Goal: Task Accomplishment & Management: Use online tool/utility

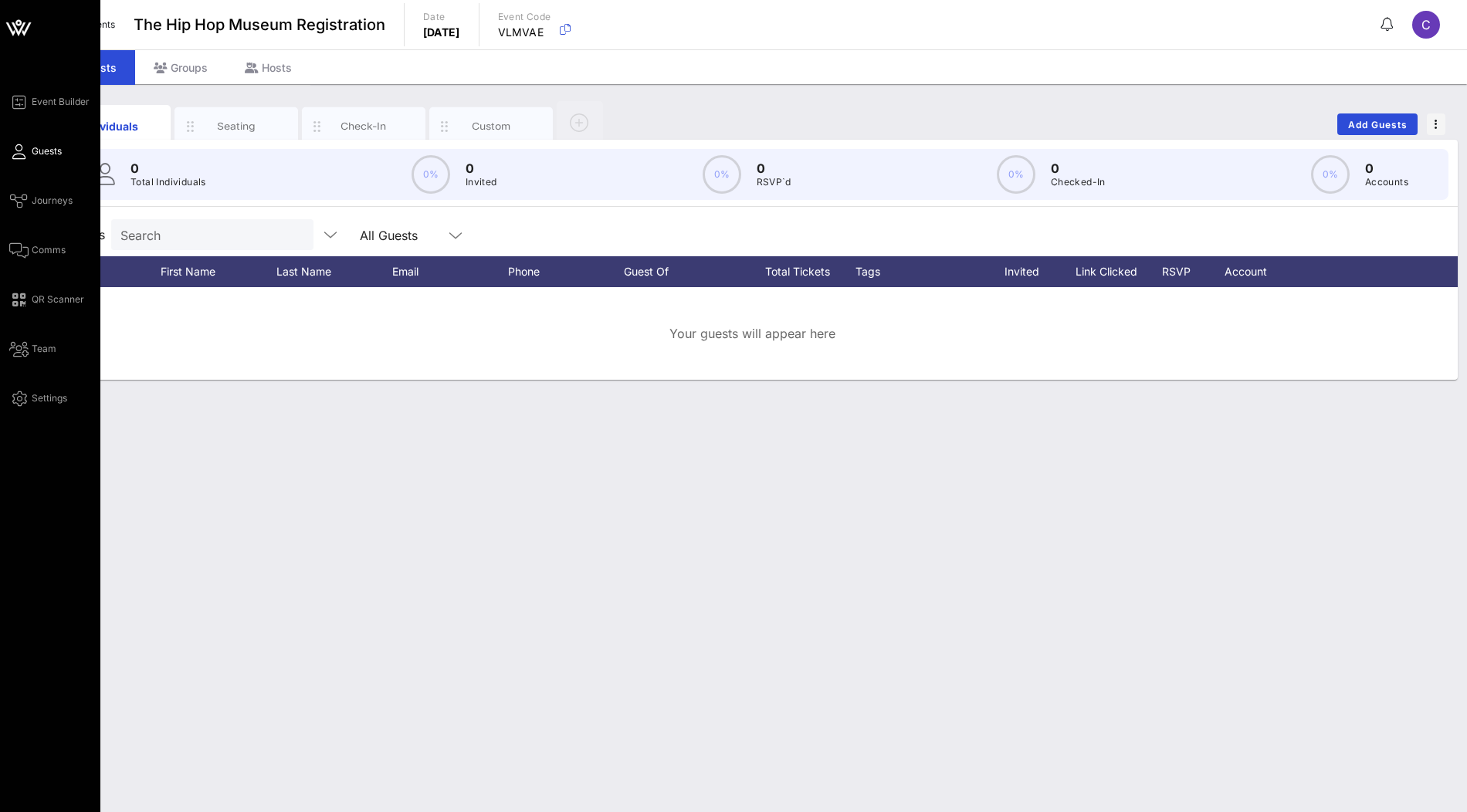
click at [15, 21] on icon at bounding box center [18, 28] width 37 height 37
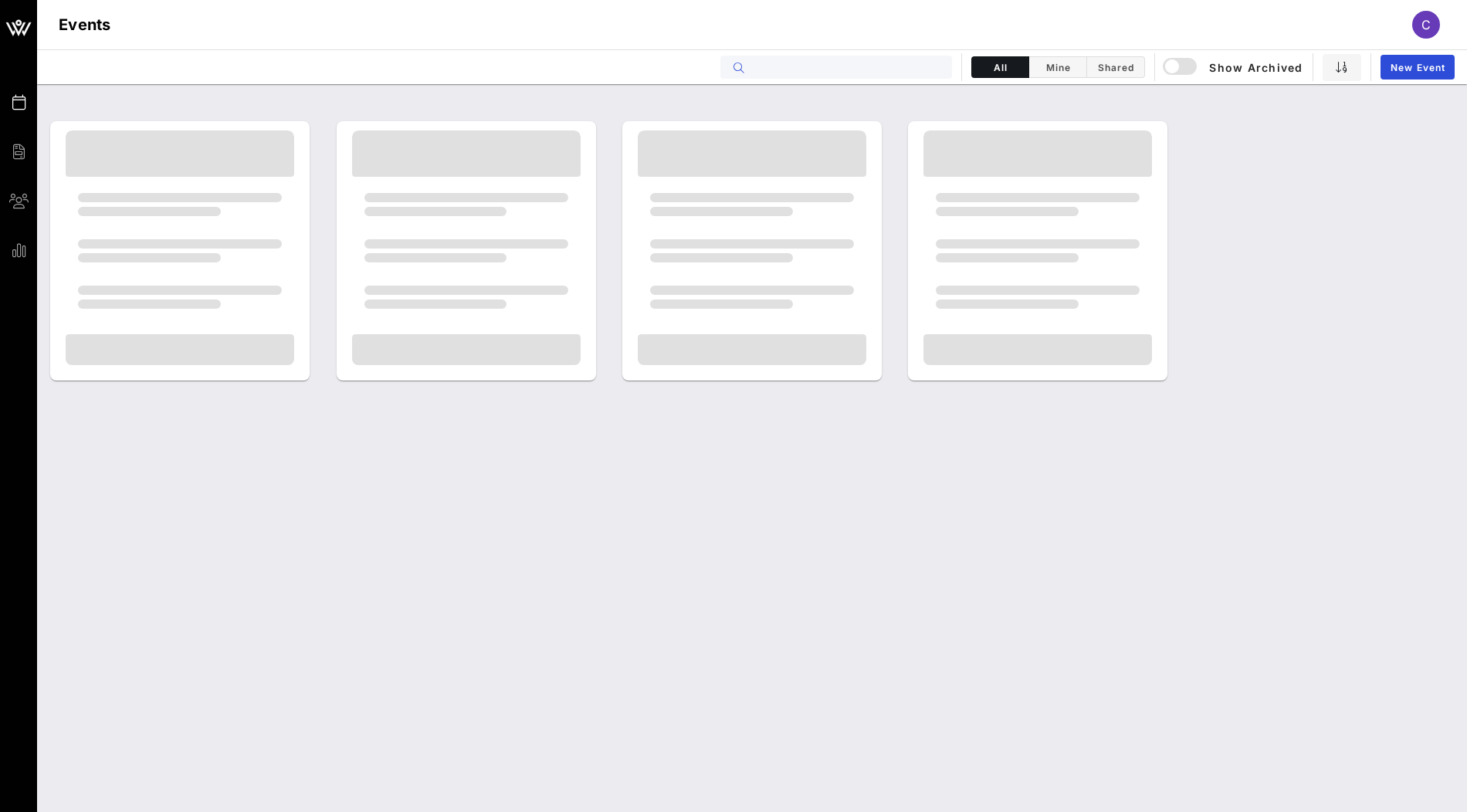
click at [891, 66] on input "text" at bounding box center [847, 67] width 192 height 20
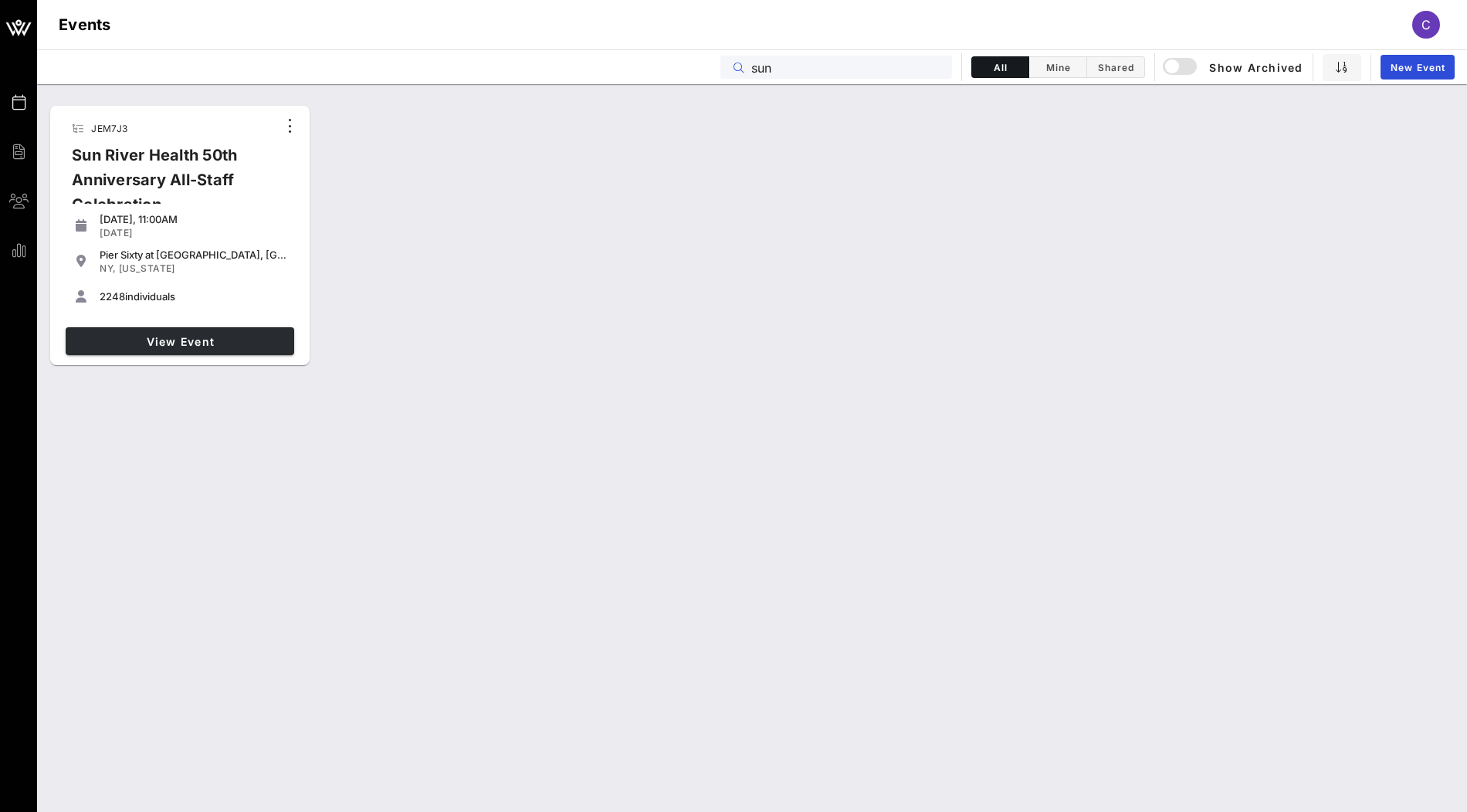
type input "sun"
click at [217, 341] on span "View Event" at bounding box center [180, 342] width 216 height 13
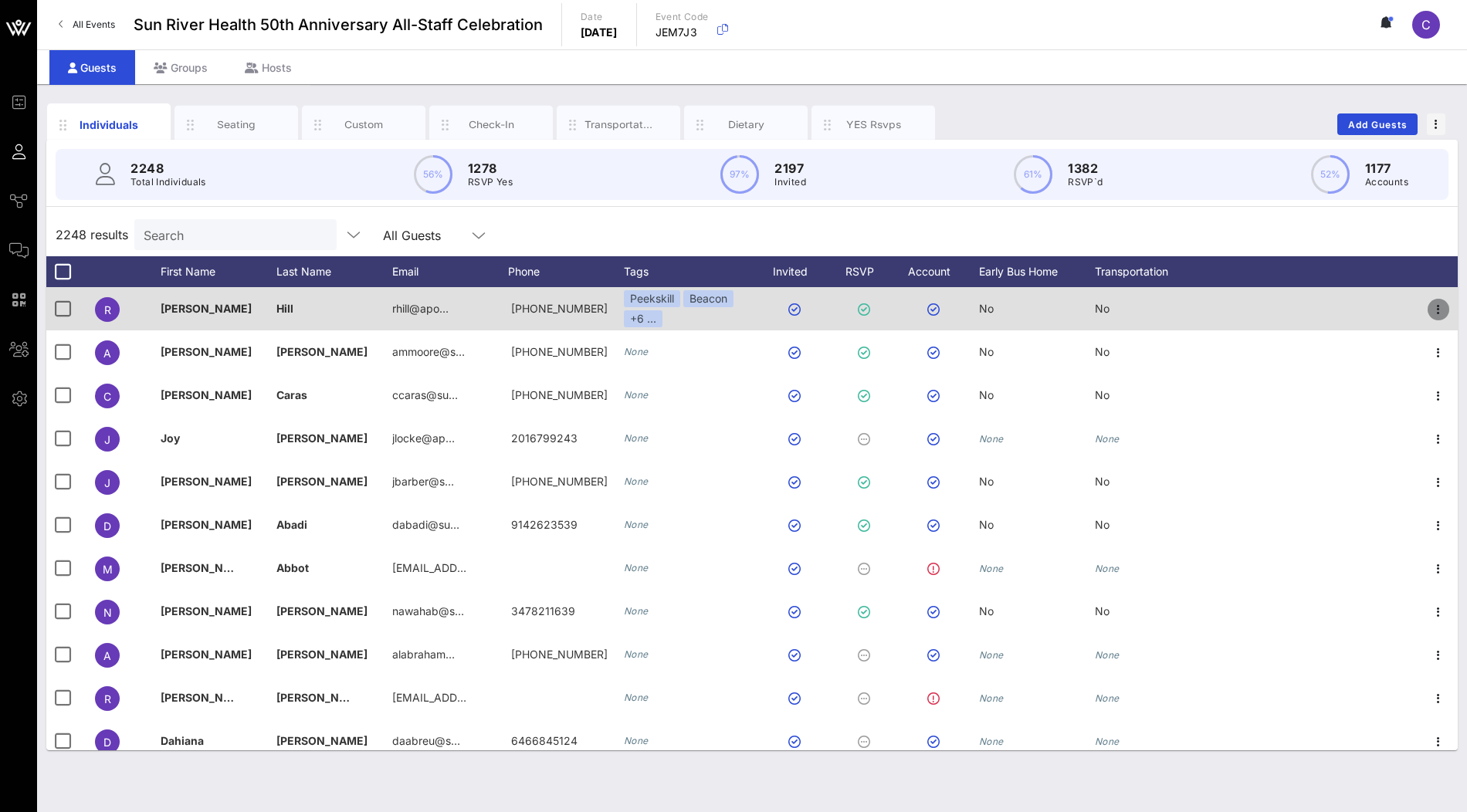
click at [1433, 318] on button "button" at bounding box center [1438, 308] width 21 height 21
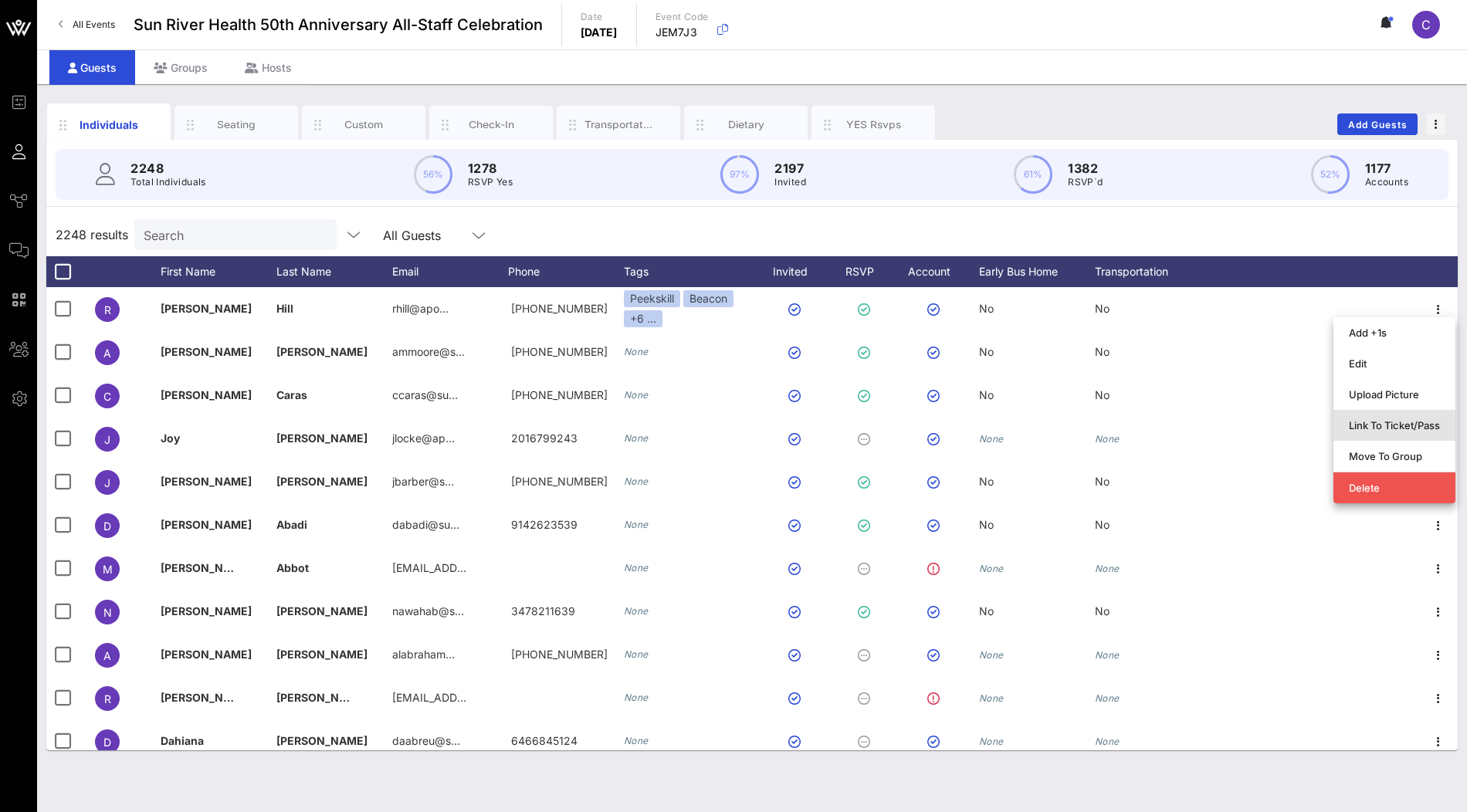
click at [1380, 425] on div "Link To Ticket/Pass" at bounding box center [1394, 424] width 91 height 12
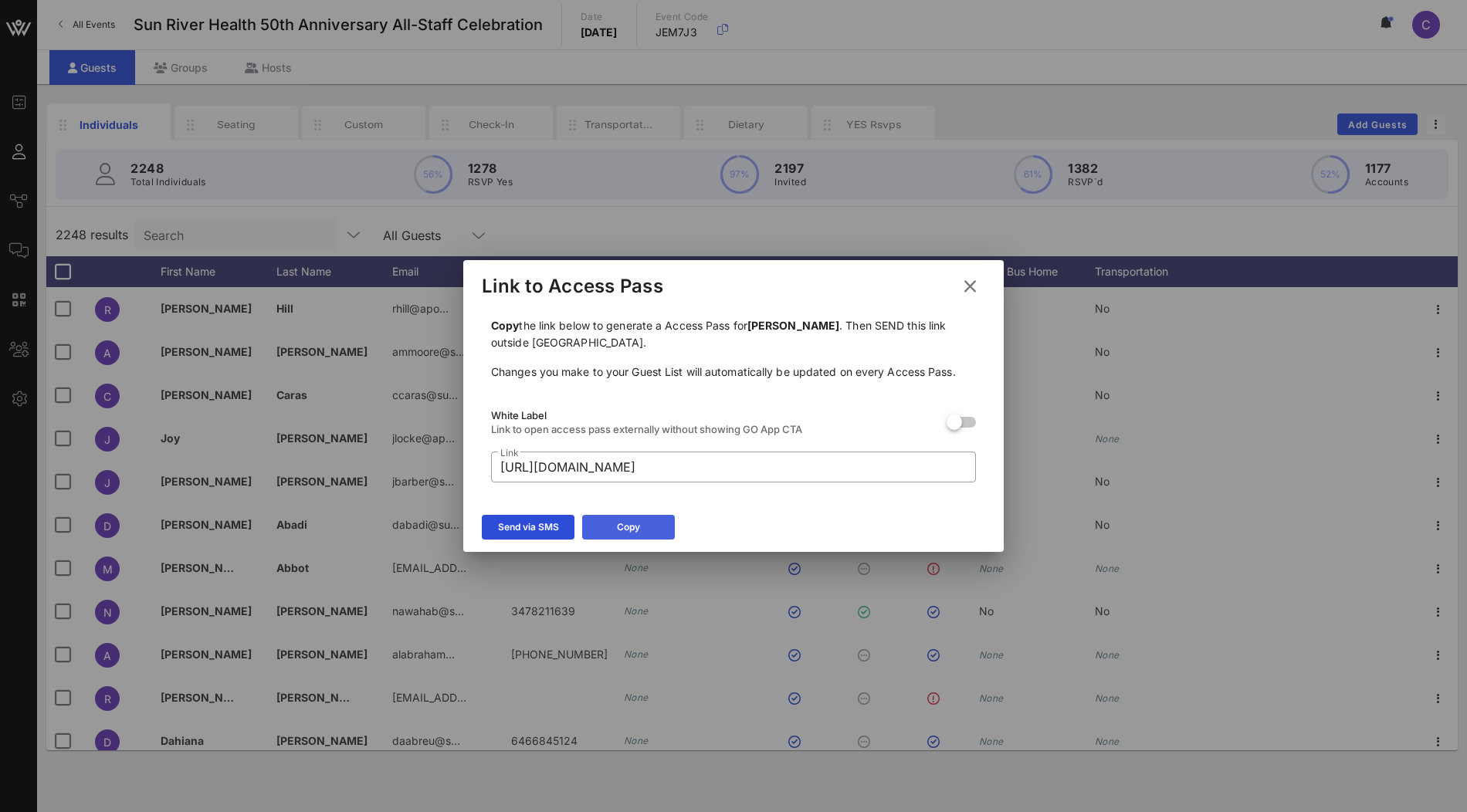
click at [655, 528] on button "Copy" at bounding box center [628, 527] width 93 height 25
click at [961, 284] on icon at bounding box center [971, 285] width 24 height 22
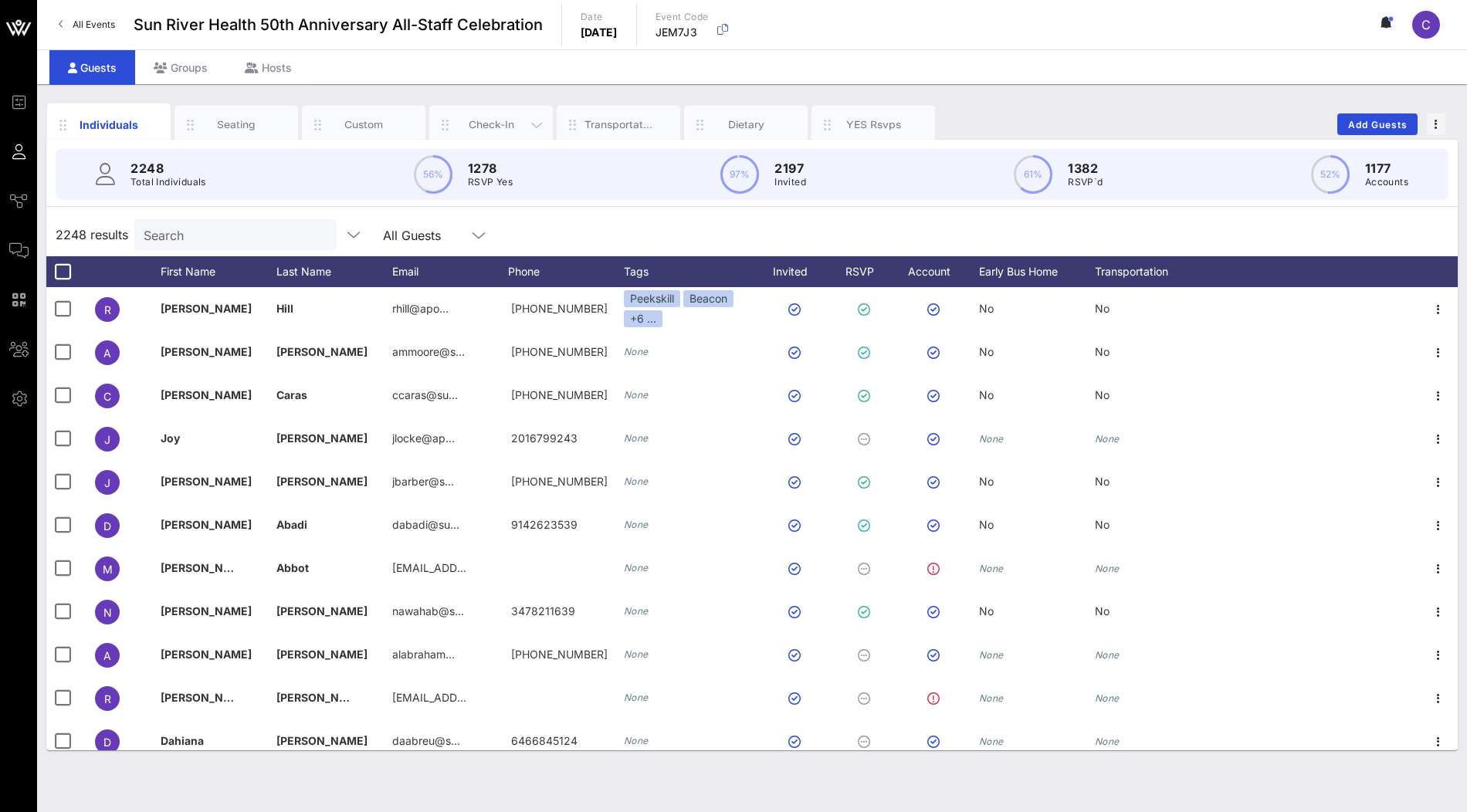
click at [510, 127] on div "Check-In" at bounding box center [491, 124] width 69 height 15
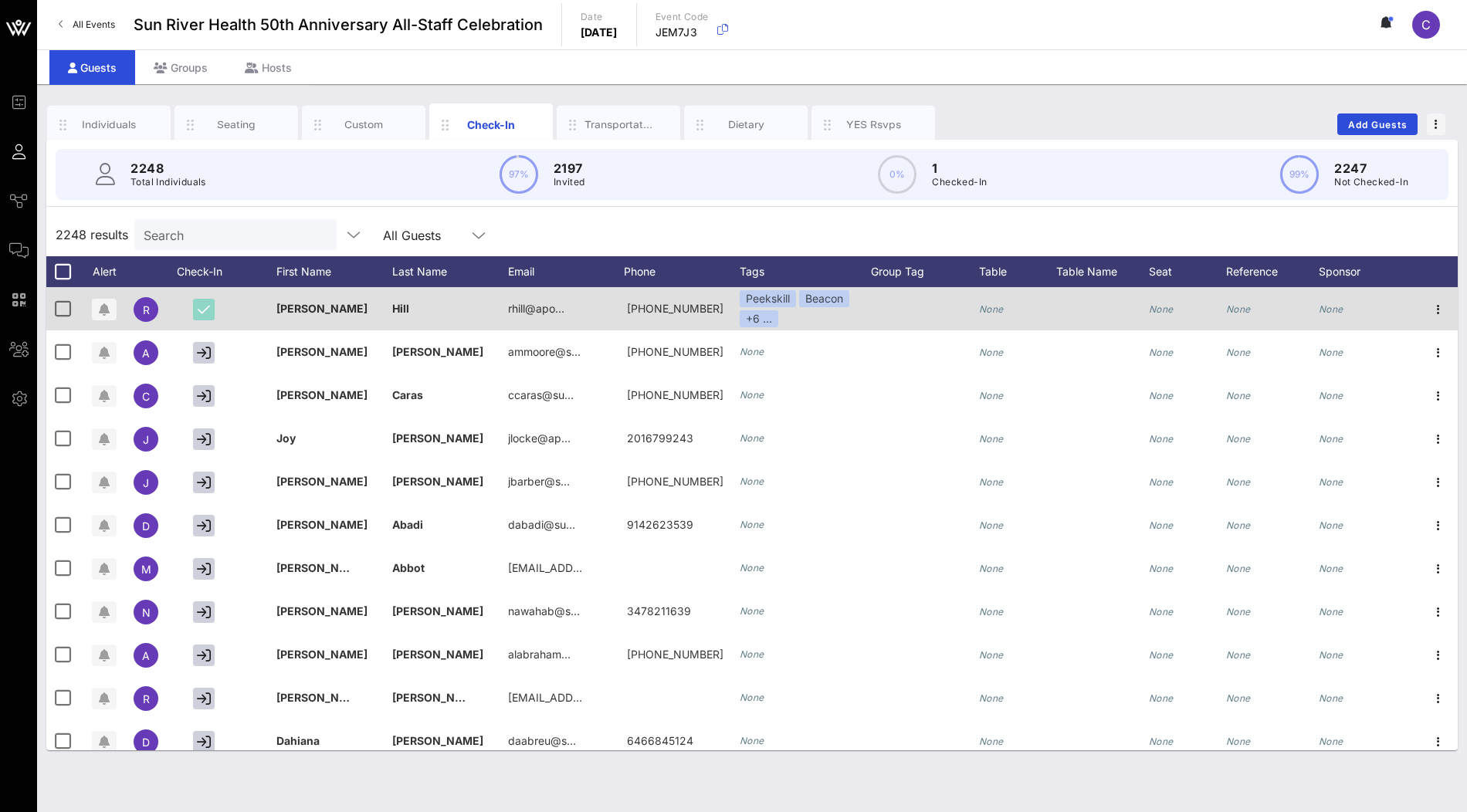
click at [194, 308] on button "button" at bounding box center [204, 308] width 21 height 21
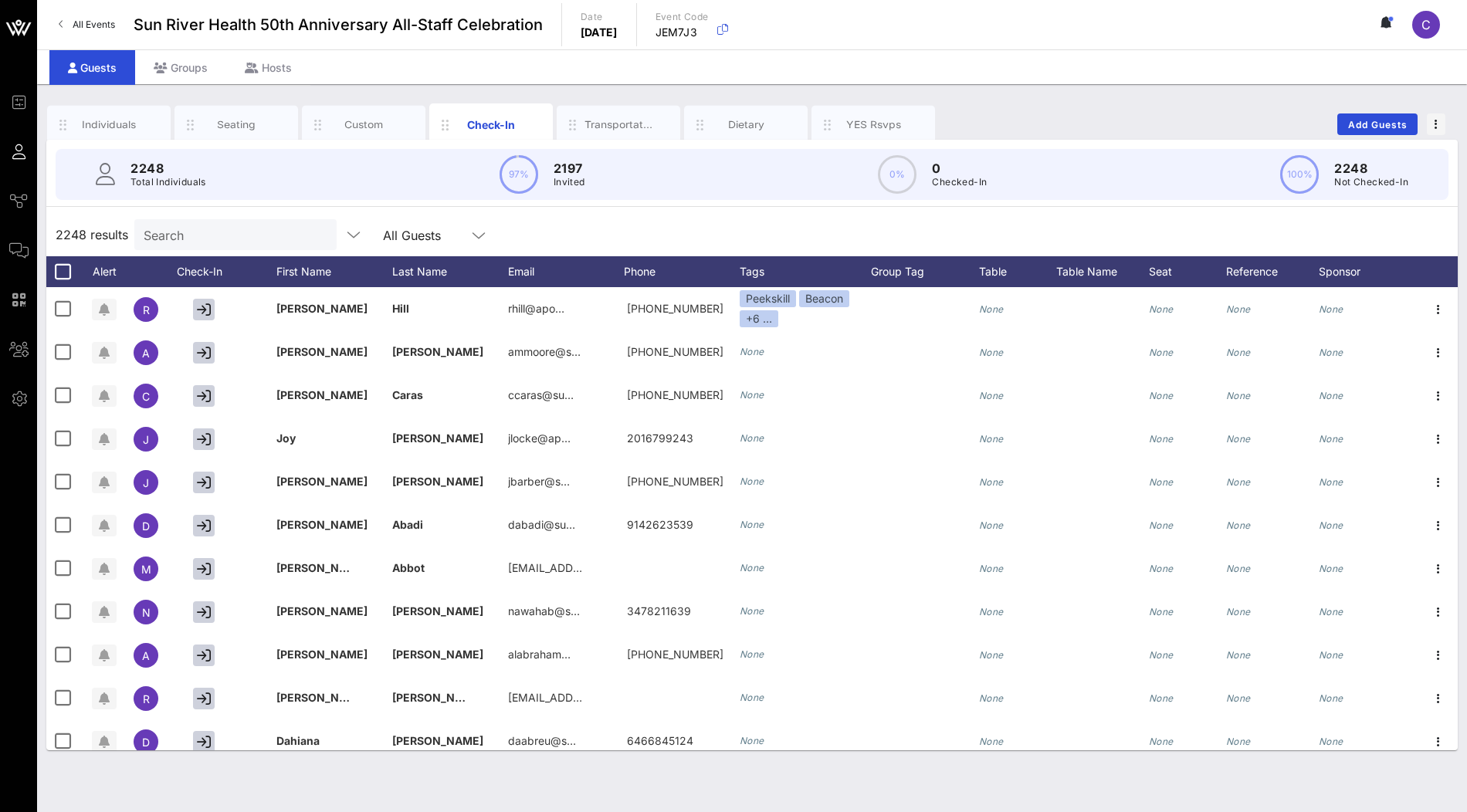
click at [708, 221] on div "2248 results Search All Guests" at bounding box center [751, 234] width 1412 height 43
click at [266, 238] on input "Search" at bounding box center [234, 235] width 180 height 20
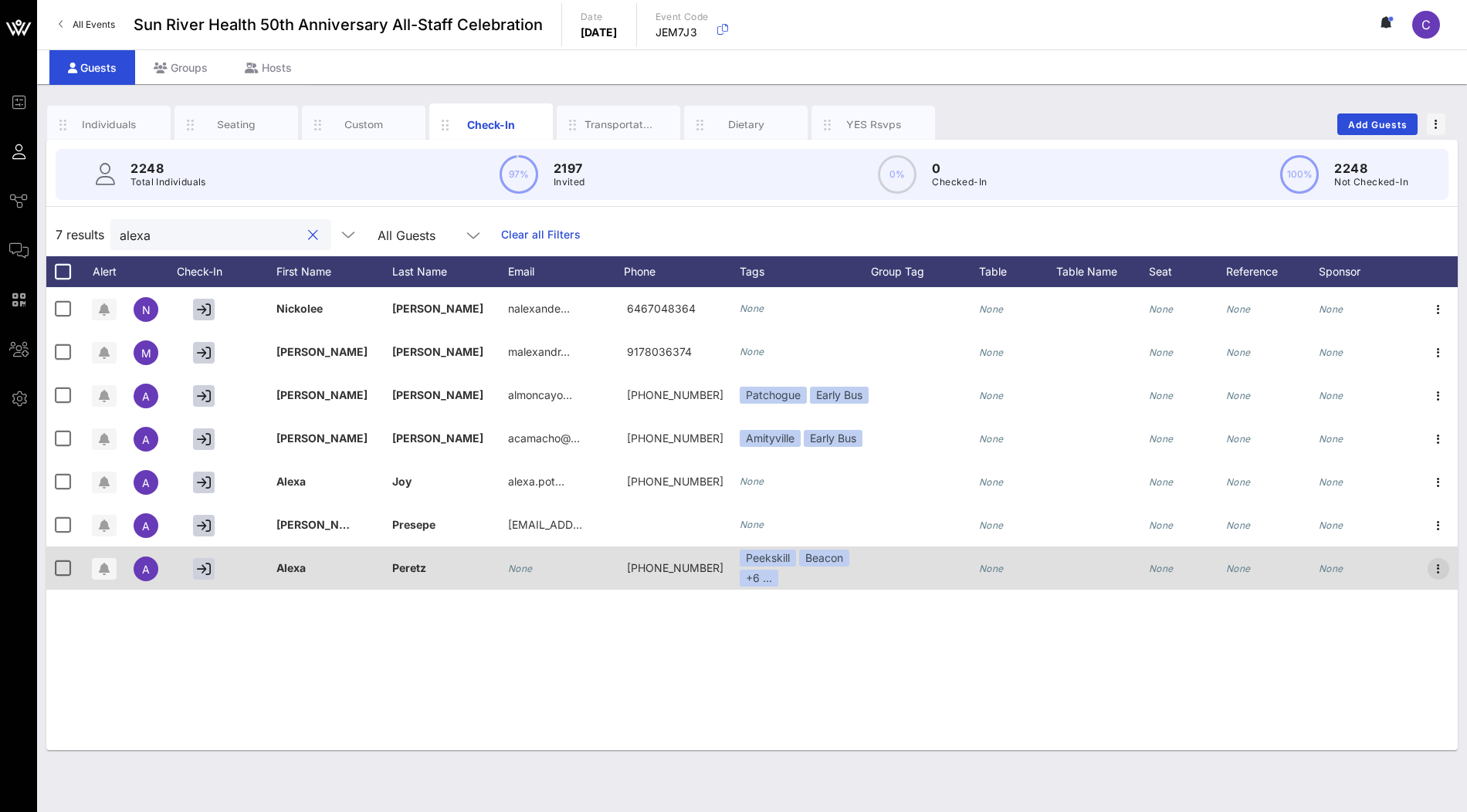
type input "alexa"
click at [1443, 566] on icon "button" at bounding box center [1438, 569] width 18 height 18
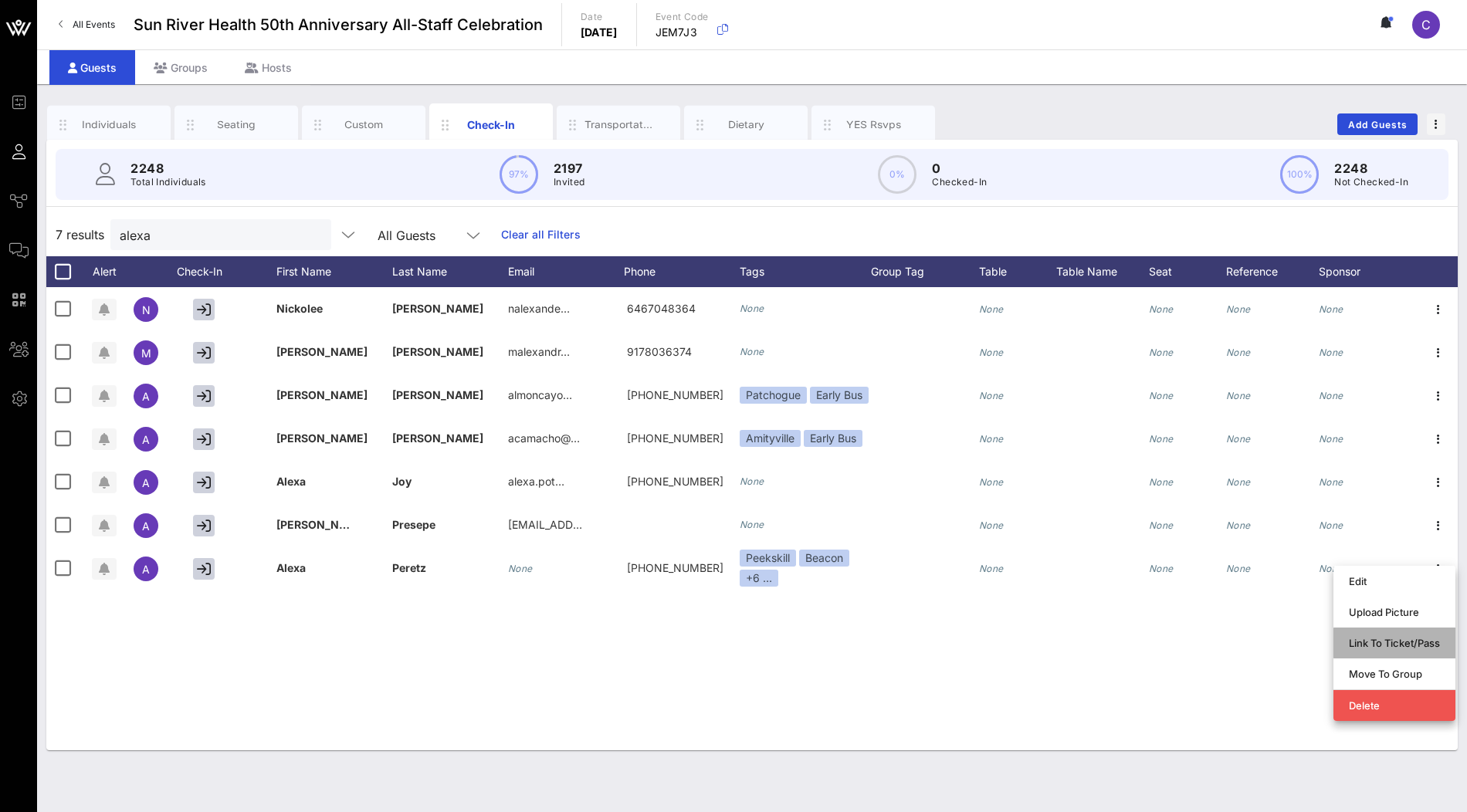
click at [1397, 646] on div "Link To Ticket/Pass" at bounding box center [1394, 643] width 91 height 12
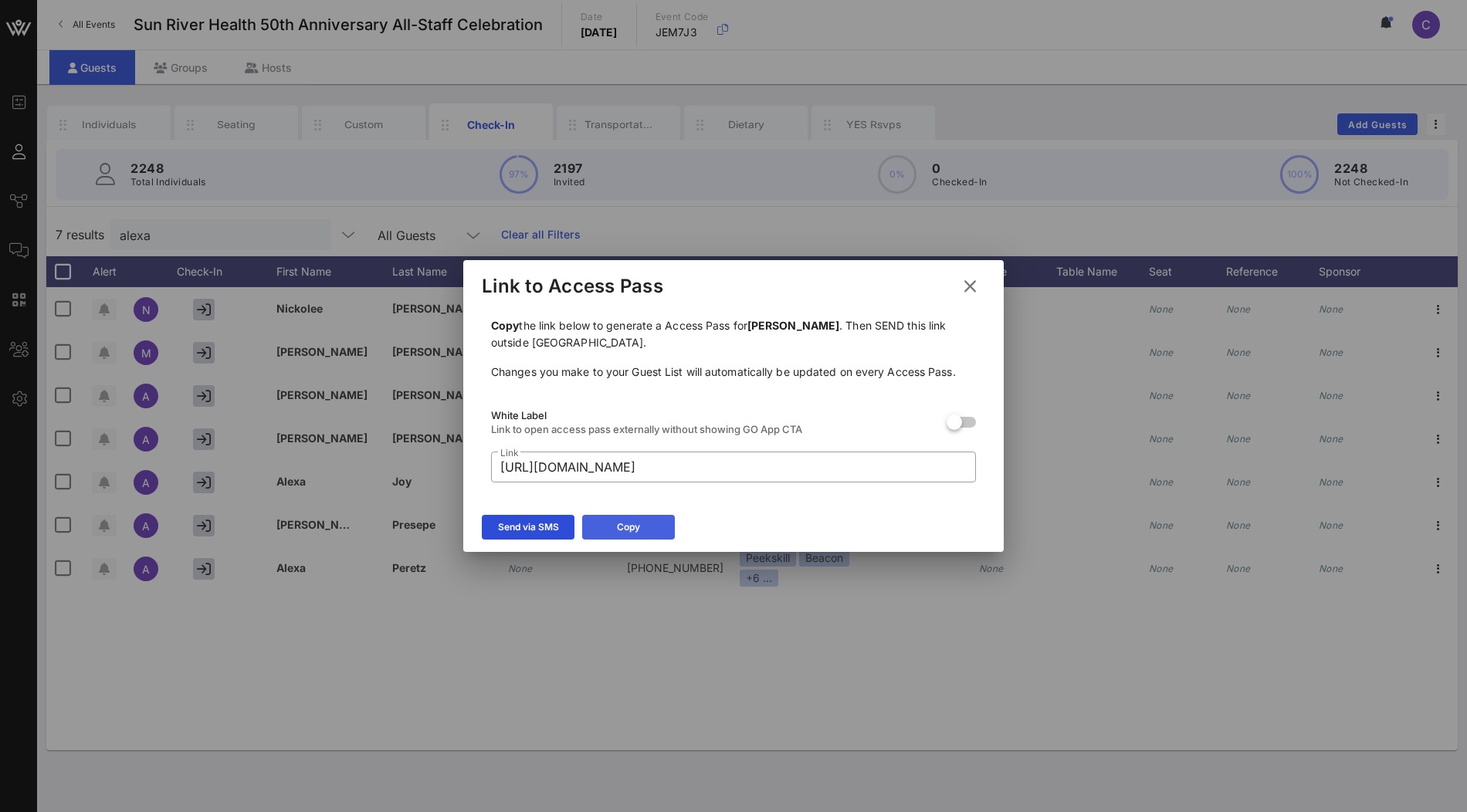
click at [655, 528] on button "Copy" at bounding box center [628, 527] width 93 height 25
click at [974, 289] on icon at bounding box center [970, 285] width 27 height 27
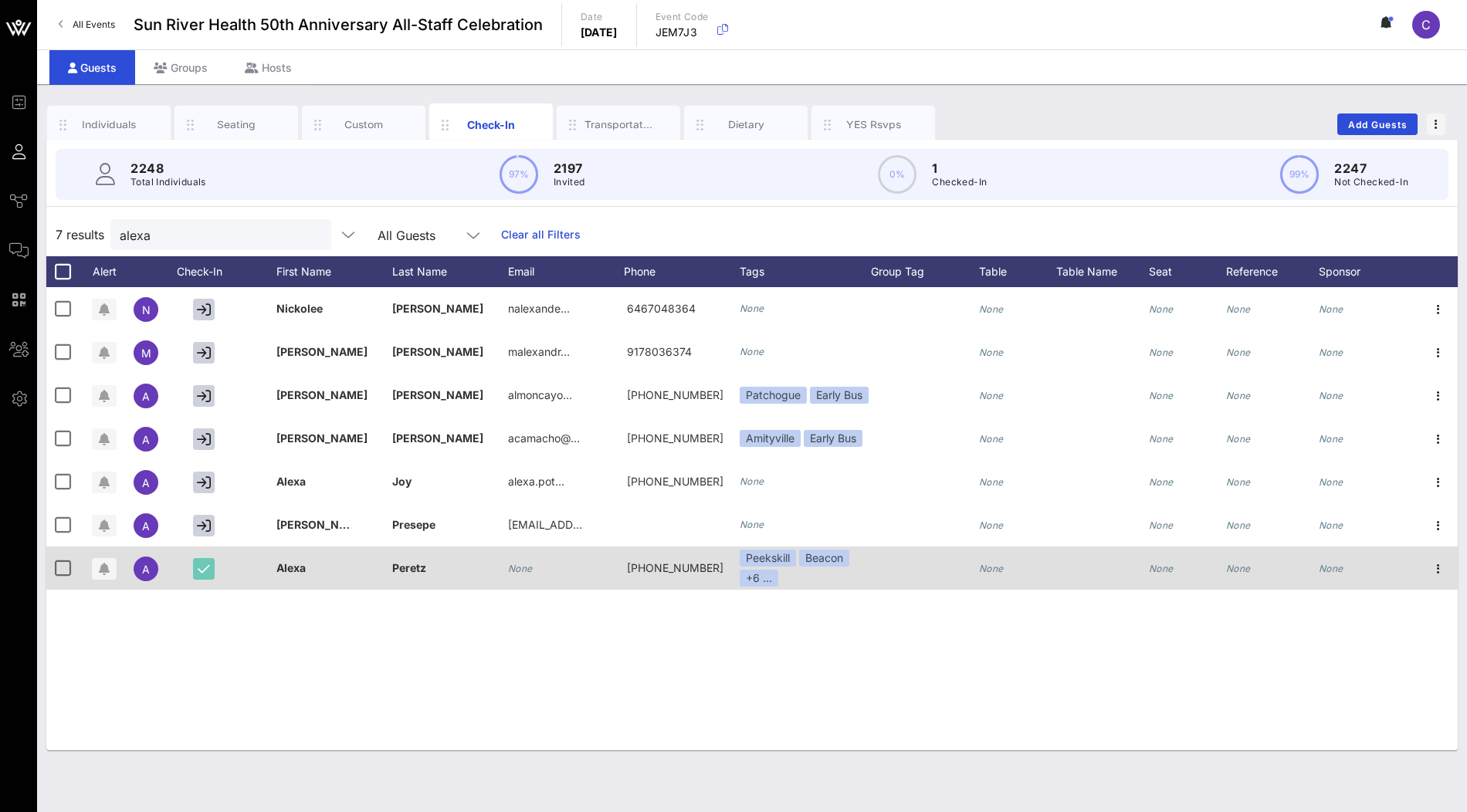
click at [210, 568] on button "button" at bounding box center [204, 568] width 21 height 21
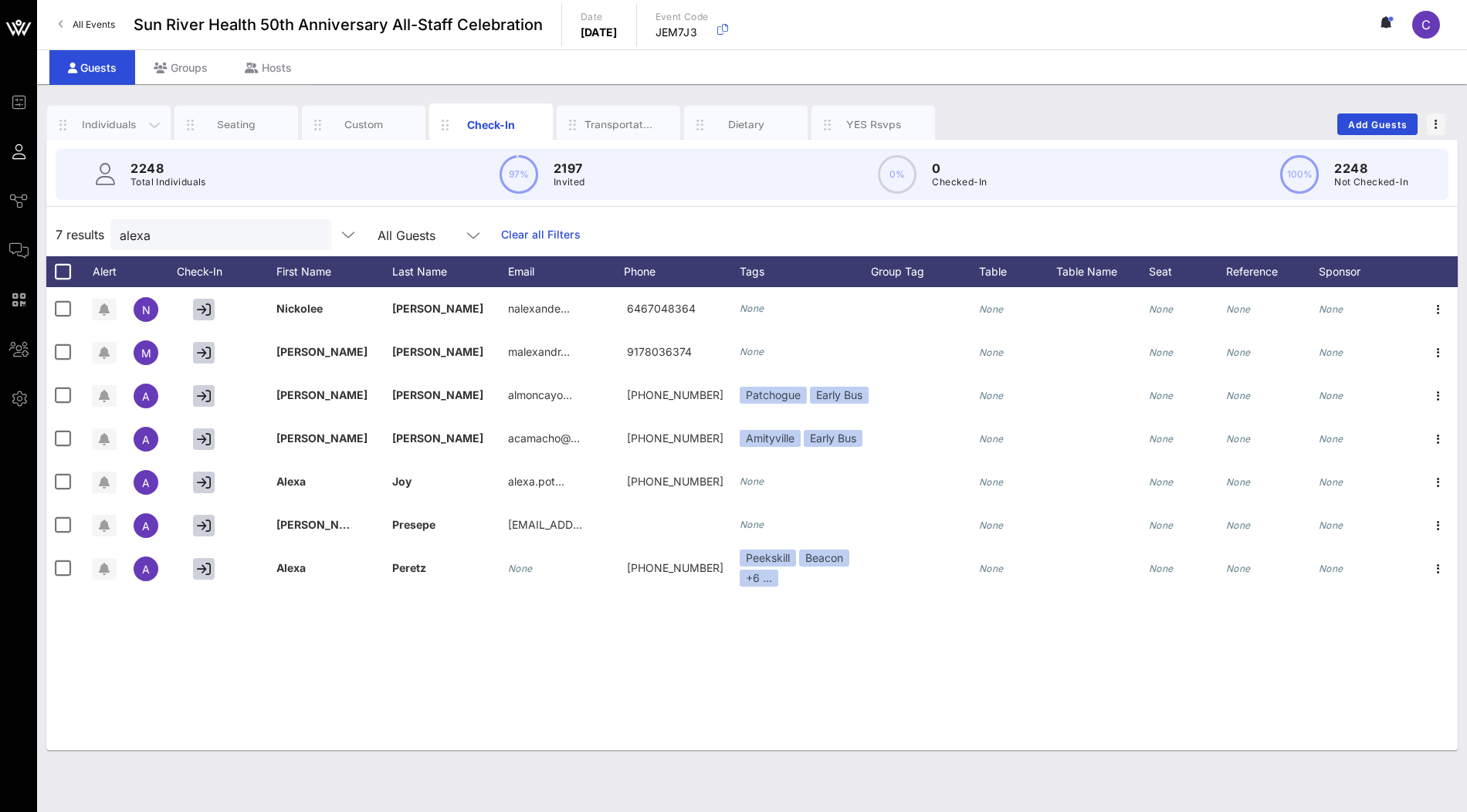
click at [120, 117] on div "Individuals" at bounding box center [109, 124] width 69 height 15
